Goal: Find specific page/section: Find specific page/section

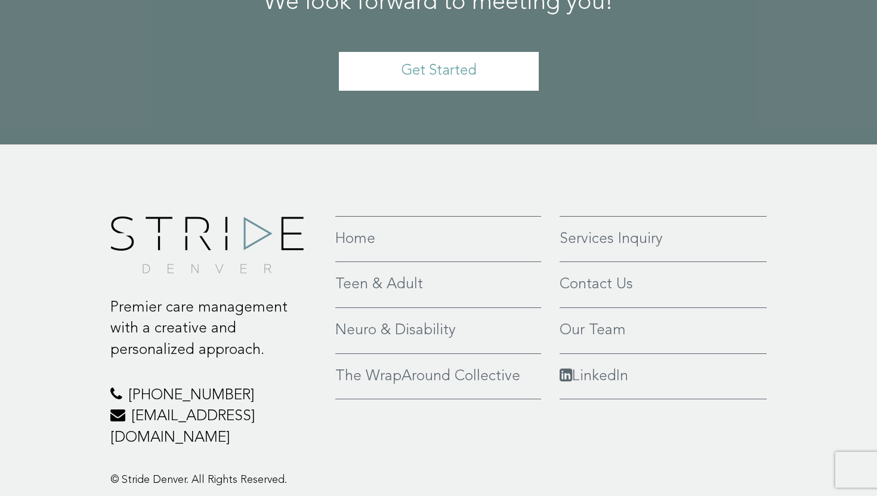
scroll to position [2784, 0]
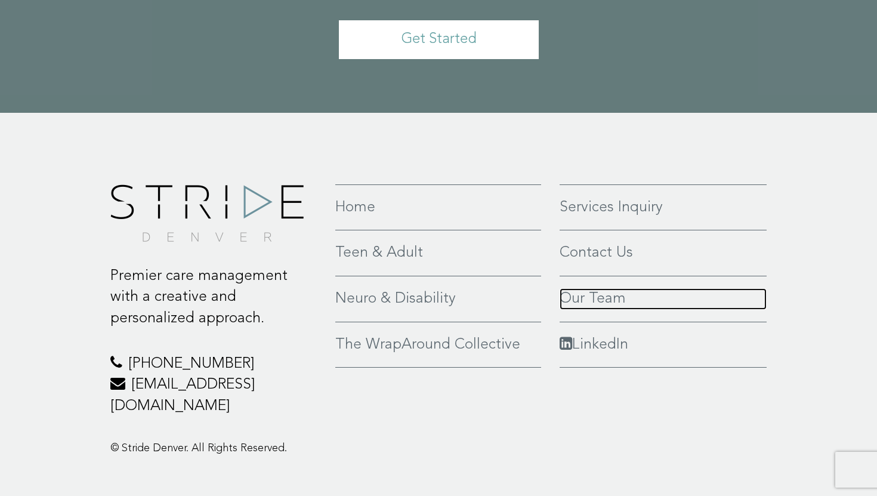
click at [571, 288] on link "Our Team" at bounding box center [663, 298] width 207 height 21
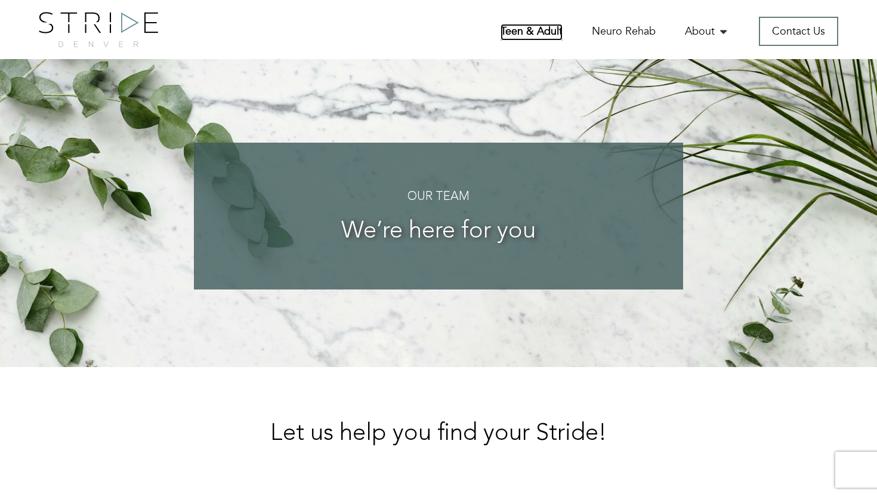
click at [534, 35] on link "Teen & Adult" at bounding box center [532, 32] width 62 height 17
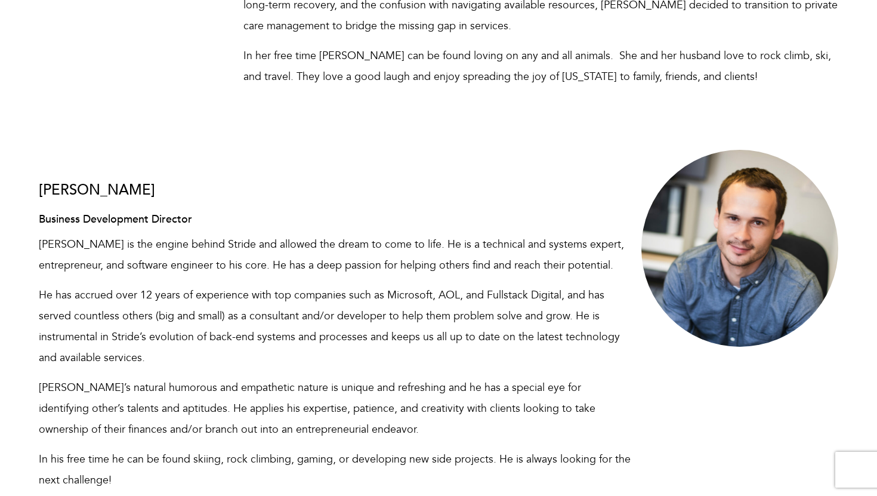
scroll to position [551, 0]
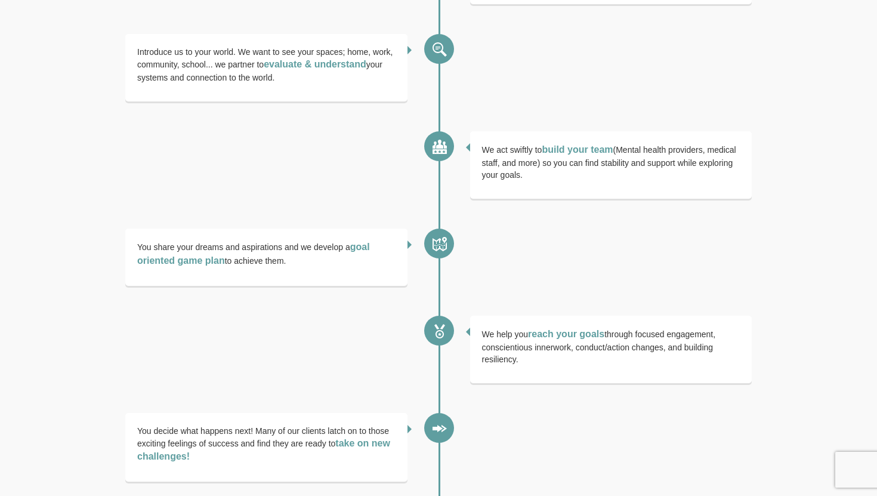
scroll to position [2340, 0]
